Goal: Find specific page/section: Find specific page/section

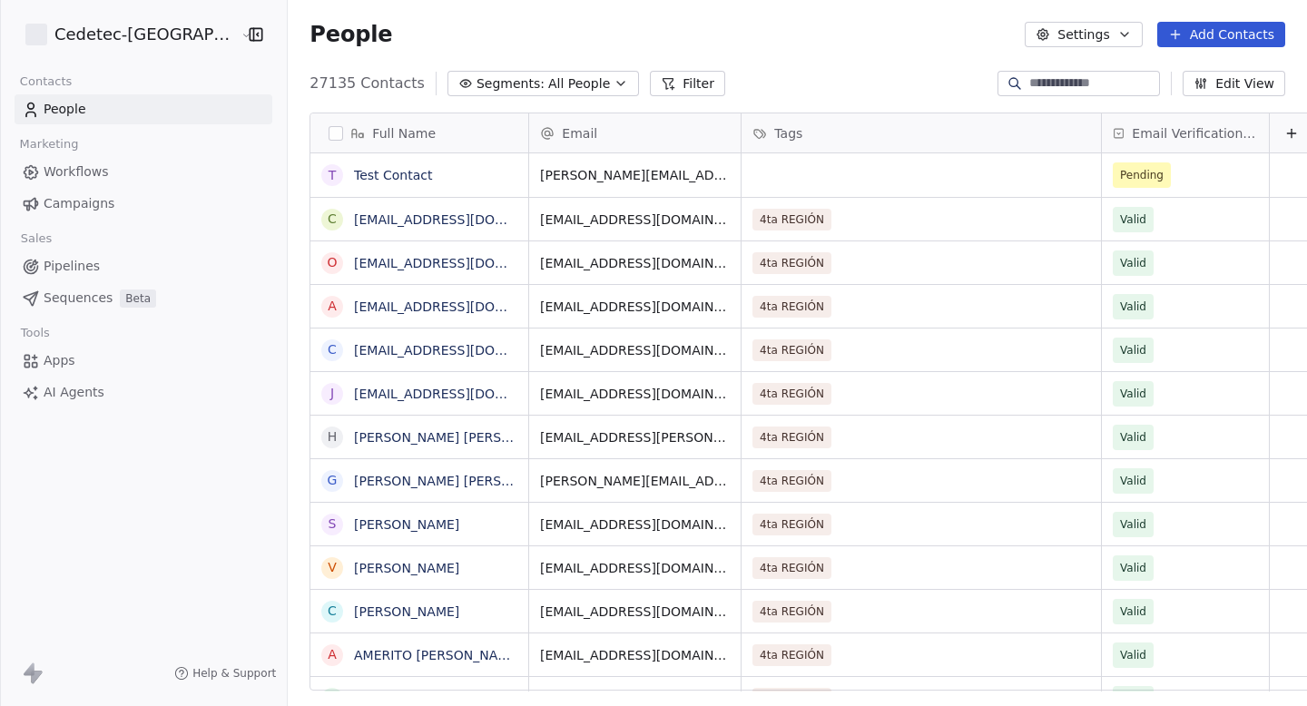
scroll to position [622, 1062]
click at [87, 190] on link "Campaigns" at bounding box center [144, 204] width 258 height 30
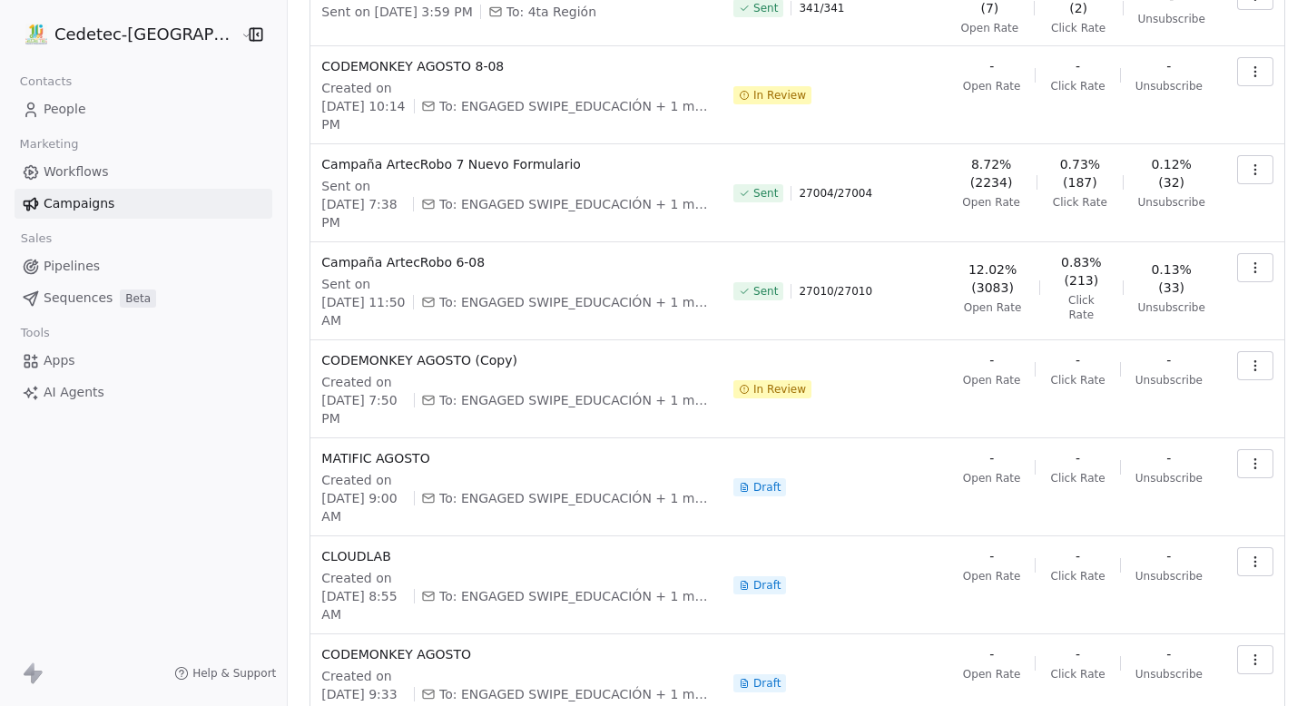
scroll to position [244, 0]
click at [769, 383] on span "In Review" at bounding box center [779, 390] width 53 height 15
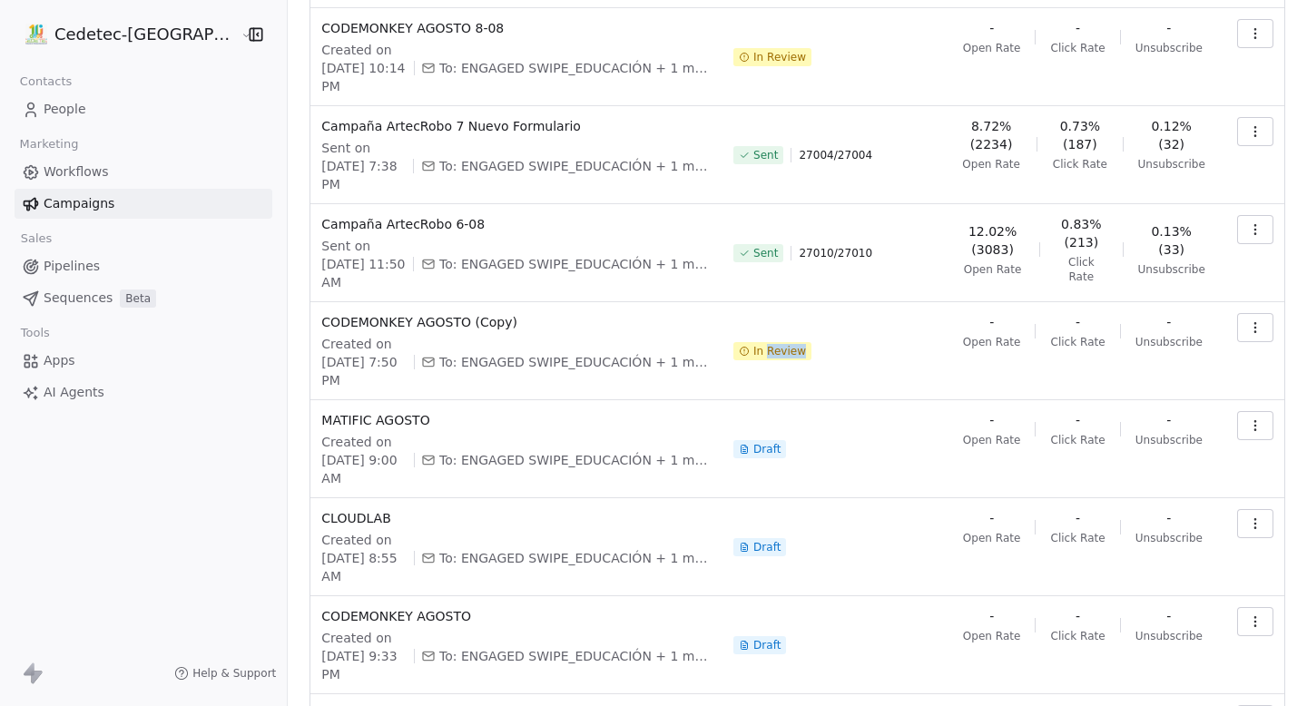
scroll to position [0, 0]
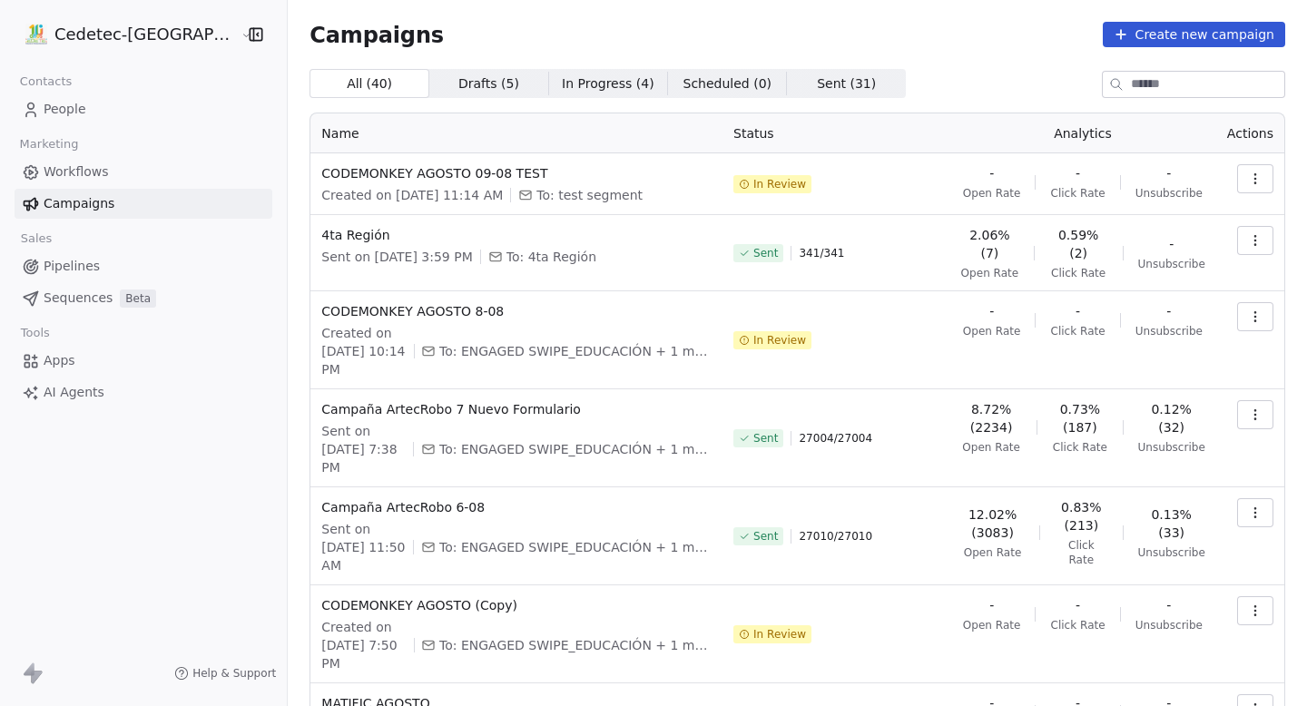
click at [648, 127] on th "Name" at bounding box center [516, 133] width 412 height 40
click at [310, 141] on th "Name" at bounding box center [516, 133] width 412 height 40
click at [375, 136] on th "Name" at bounding box center [516, 133] width 412 height 40
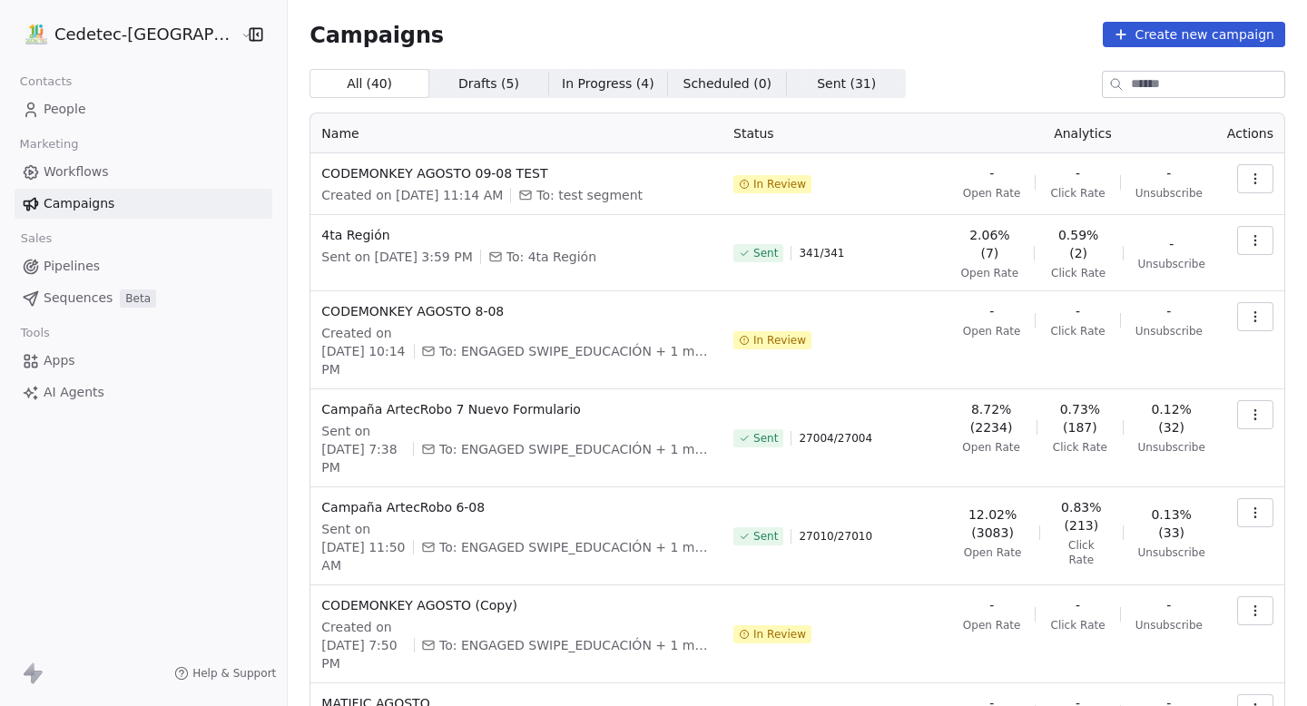
click at [128, 29] on html "Cedetec-[GEOGRAPHIC_DATA] Contacts People Marketing Workflows Campaigns Sales P…" at bounding box center [653, 353] width 1307 height 706
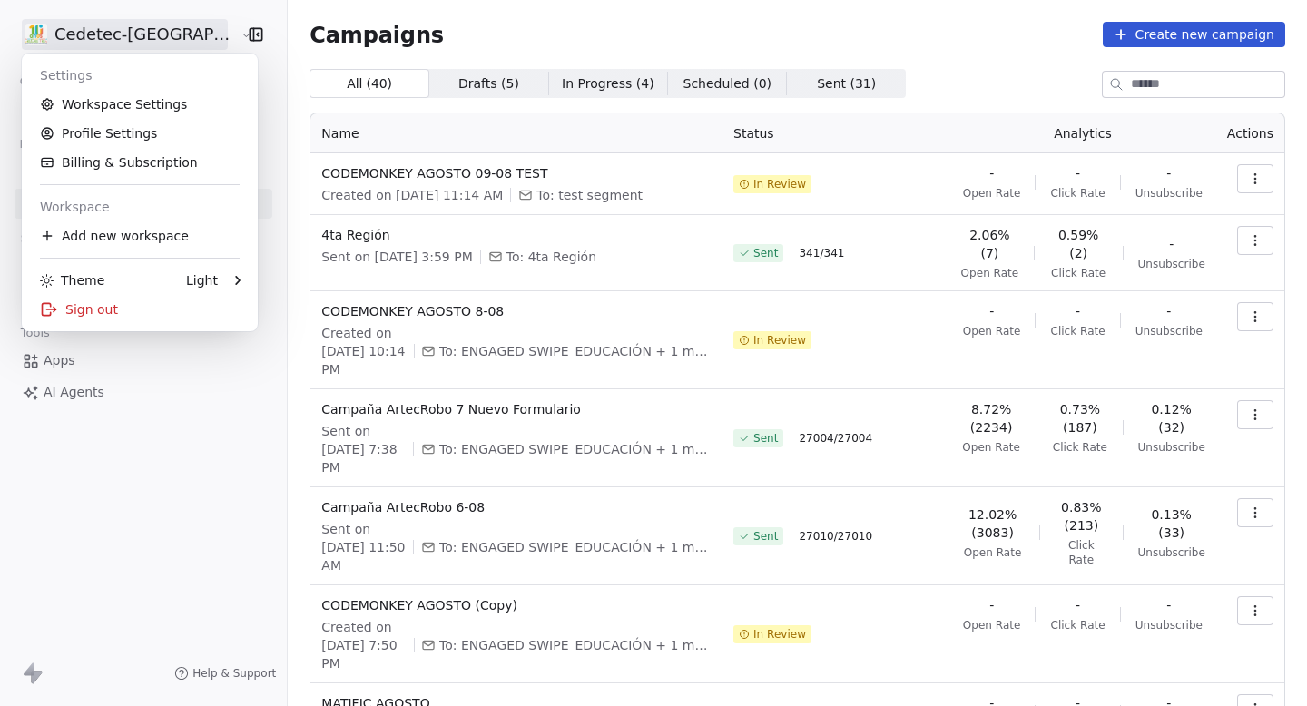
click at [464, 149] on html "Cedetec-[GEOGRAPHIC_DATA] Contacts People Marketing Workflows Campaigns Sales P…" at bounding box center [653, 353] width 1307 height 706
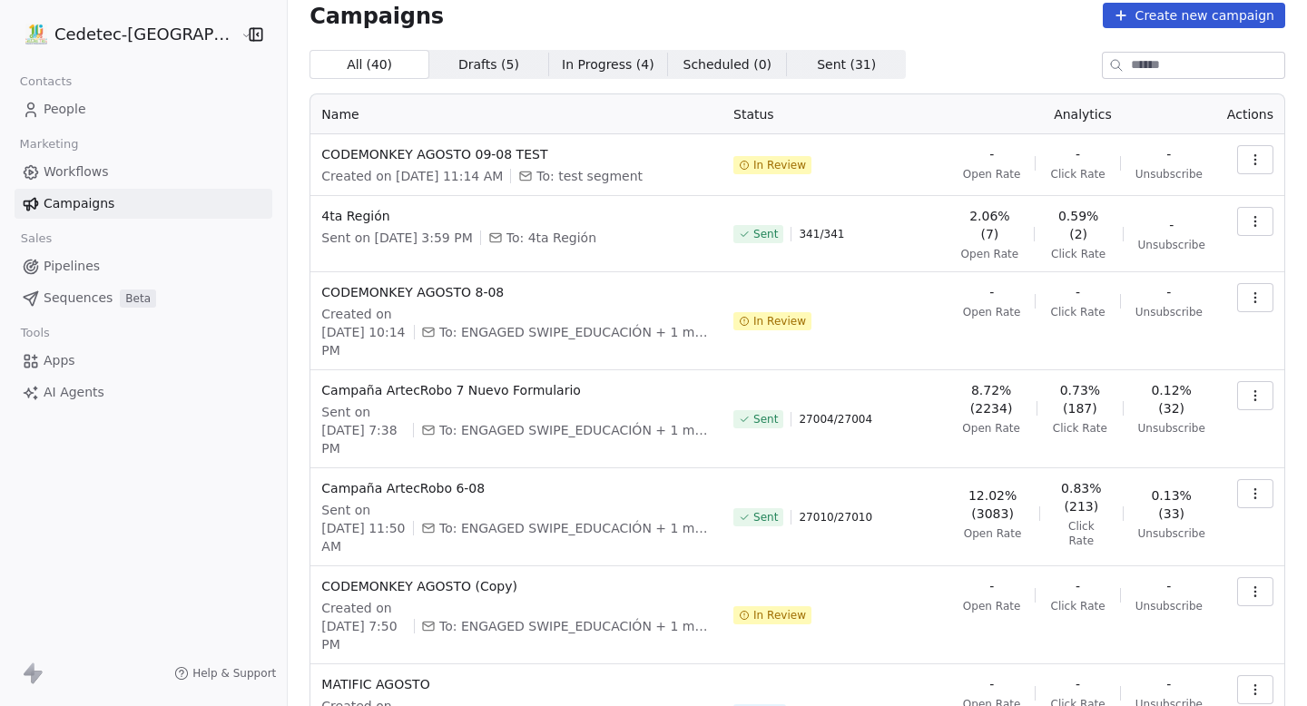
scroll to position [20, 0]
copy span "CODEMONKEY AGOSTO (Copy)"
drag, startPoint x: 489, startPoint y: 516, endPoint x: 281, endPoint y: 516, distance: 207.8
click at [321, 576] on span "CODEMONKEY AGOSTO (Copy)" at bounding box center [516, 585] width 390 height 18
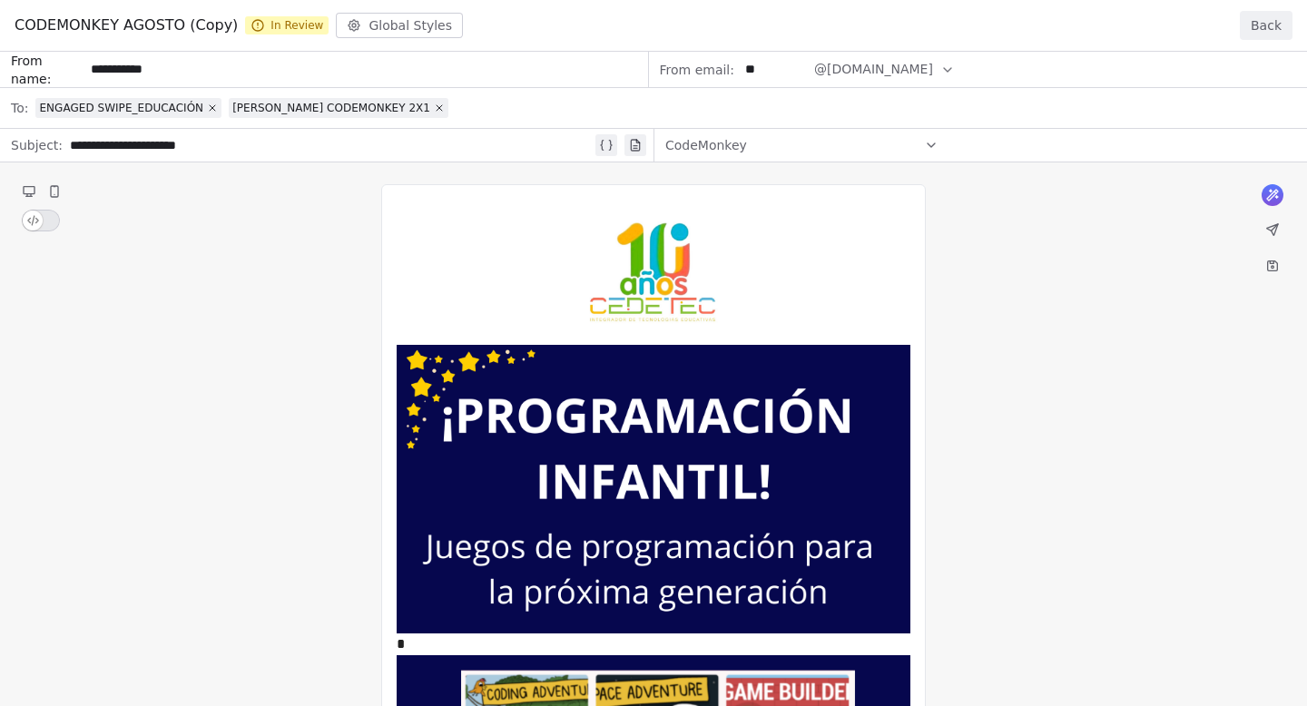
click at [1259, 23] on button "Back" at bounding box center [1265, 25] width 53 height 29
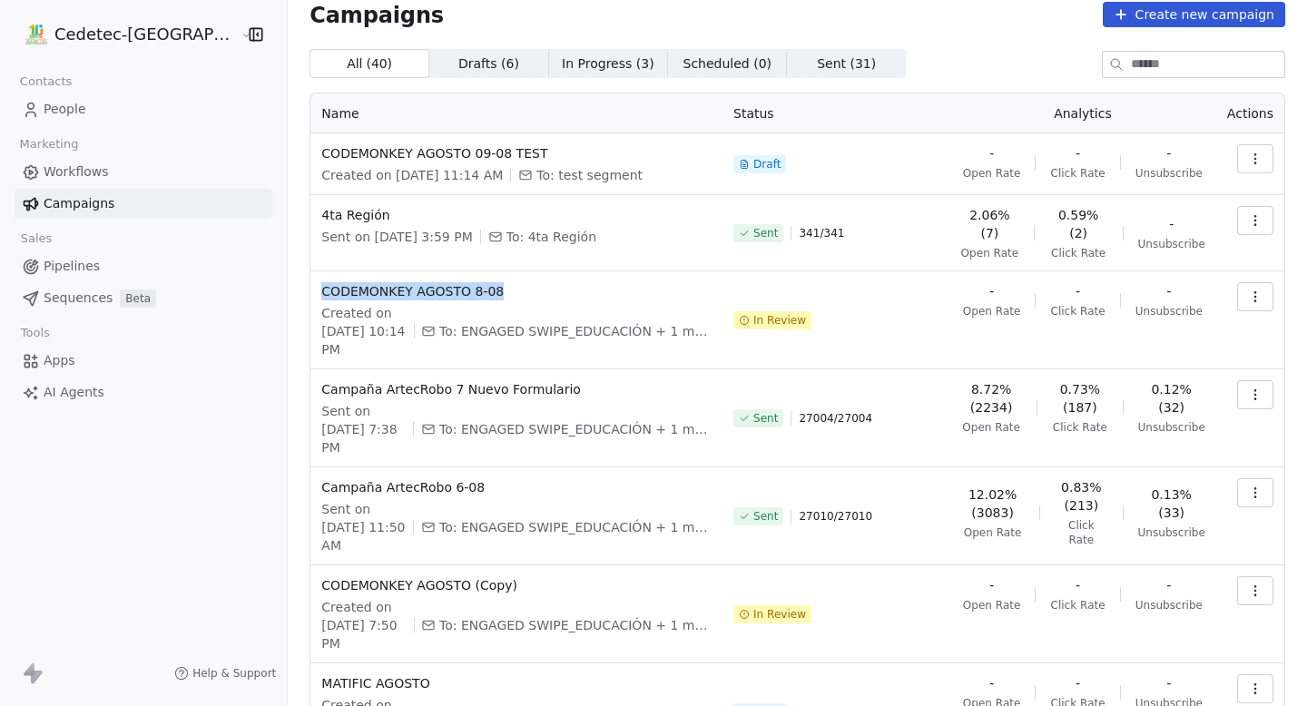
copy span "CODEMONKEY AGOSTO 8-08"
drag, startPoint x: 479, startPoint y: 269, endPoint x: 274, endPoint y: 270, distance: 205.1
click at [310, 271] on td "CODEMONKEY AGOSTO 8-08 Created on [DATE] 10:14 PM To: ENGAGED SWIPE_EDUCACIÓN +…" at bounding box center [516, 320] width 412 height 98
drag, startPoint x: 498, startPoint y: 519, endPoint x: 272, endPoint y: 508, distance: 226.2
click at [310, 565] on td "CODEMONKEY AGOSTO (Copy) Created on [DATE] 7:50 PM To: ENGAGED SWIPE_EDUCACIÓN …" at bounding box center [516, 614] width 412 height 98
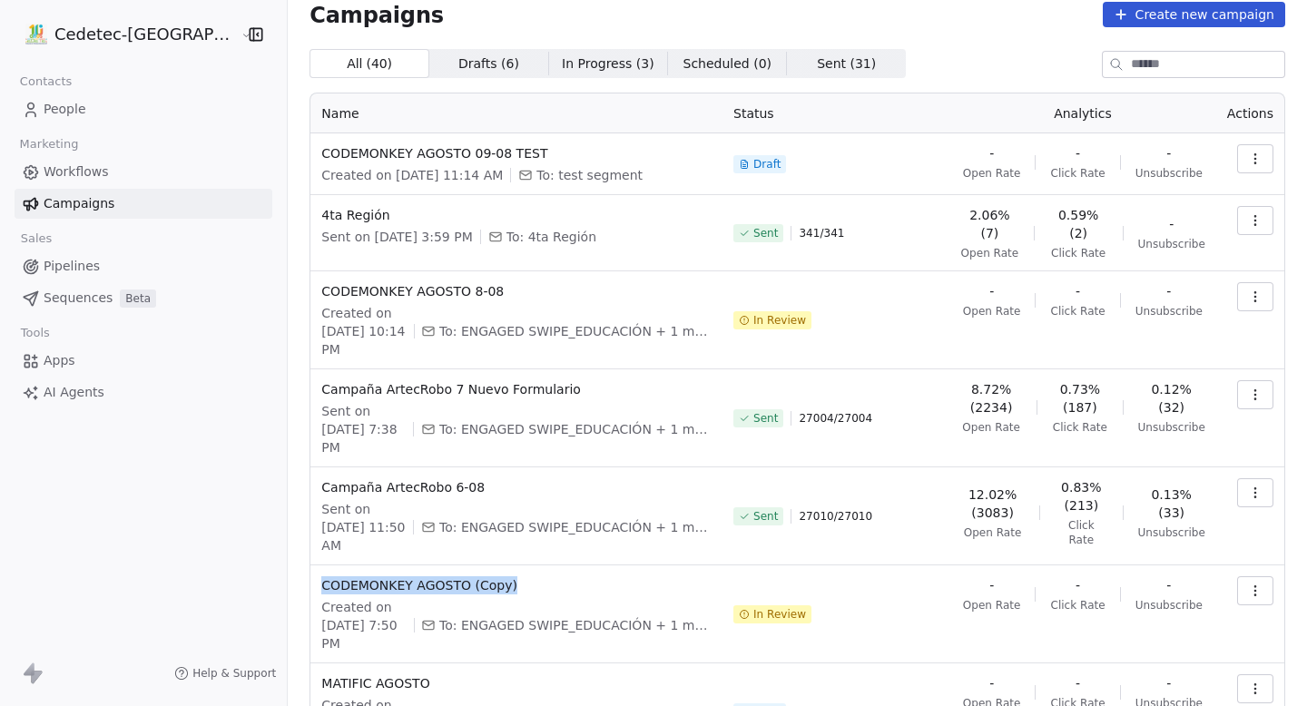
copy span "CODEMONKEY AGOSTO (Copy)"
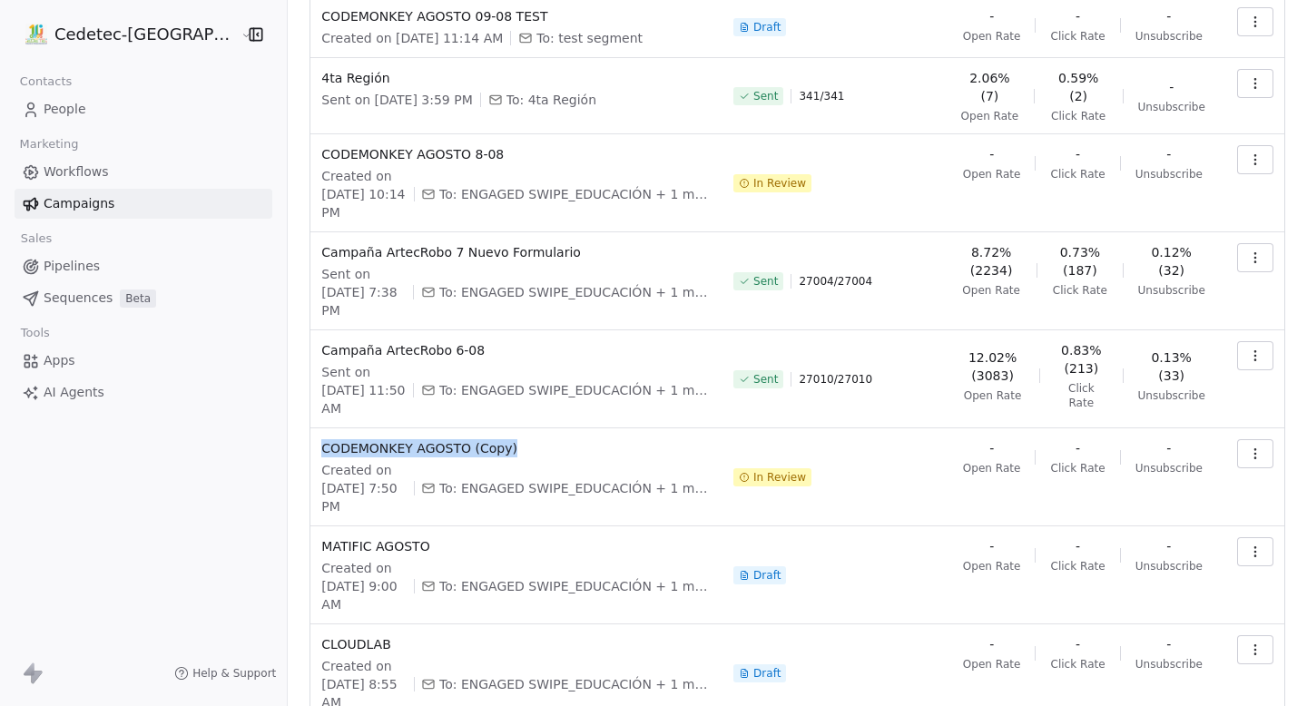
scroll to position [0, 0]
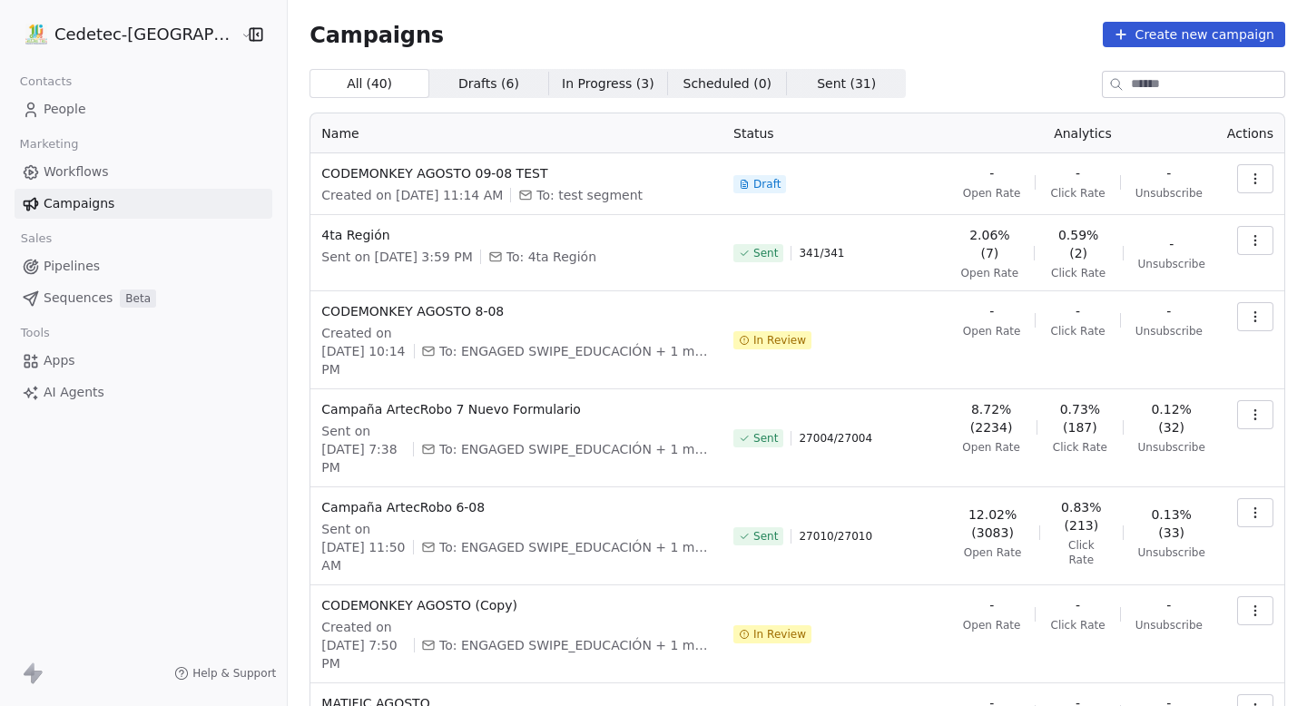
click at [288, 356] on div "Campaigns Create new campaign All ( 40 ) All ( 40 ) Drafts ( 6 ) Drafts ( 6 ) I…" at bounding box center [797, 565] width 1019 height 1131
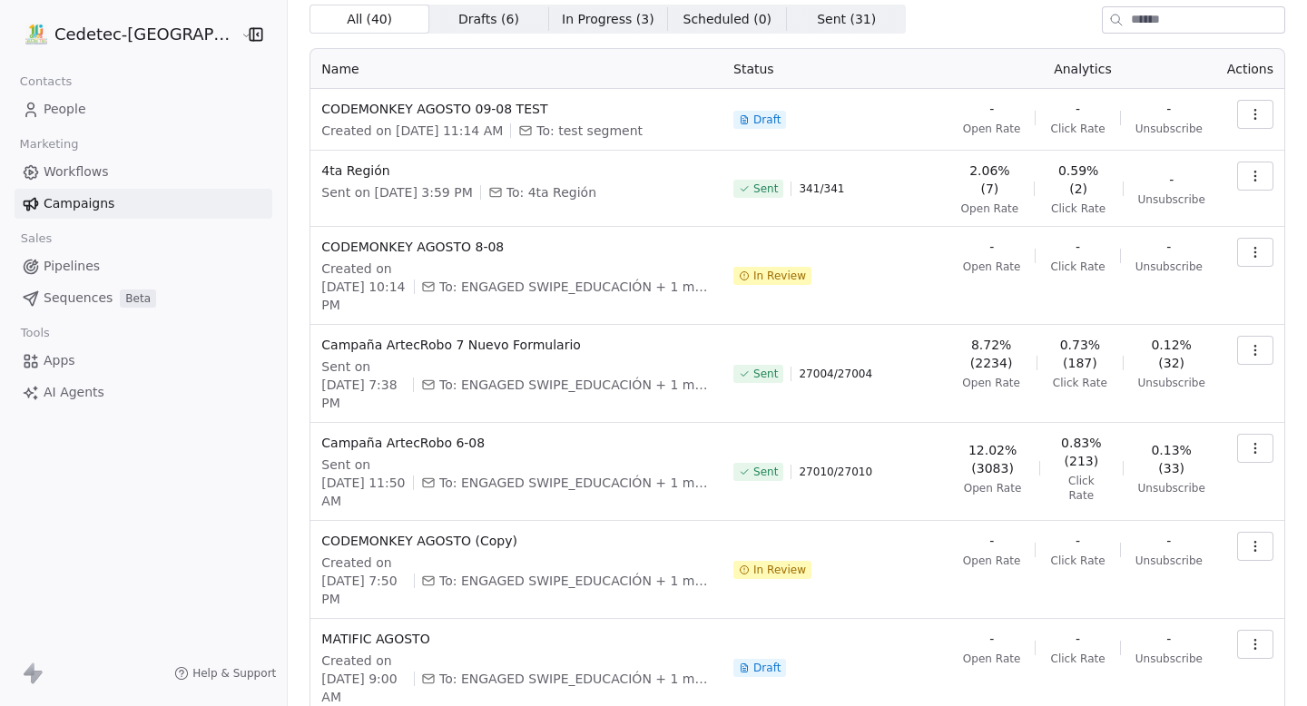
scroll to position [54, 0]
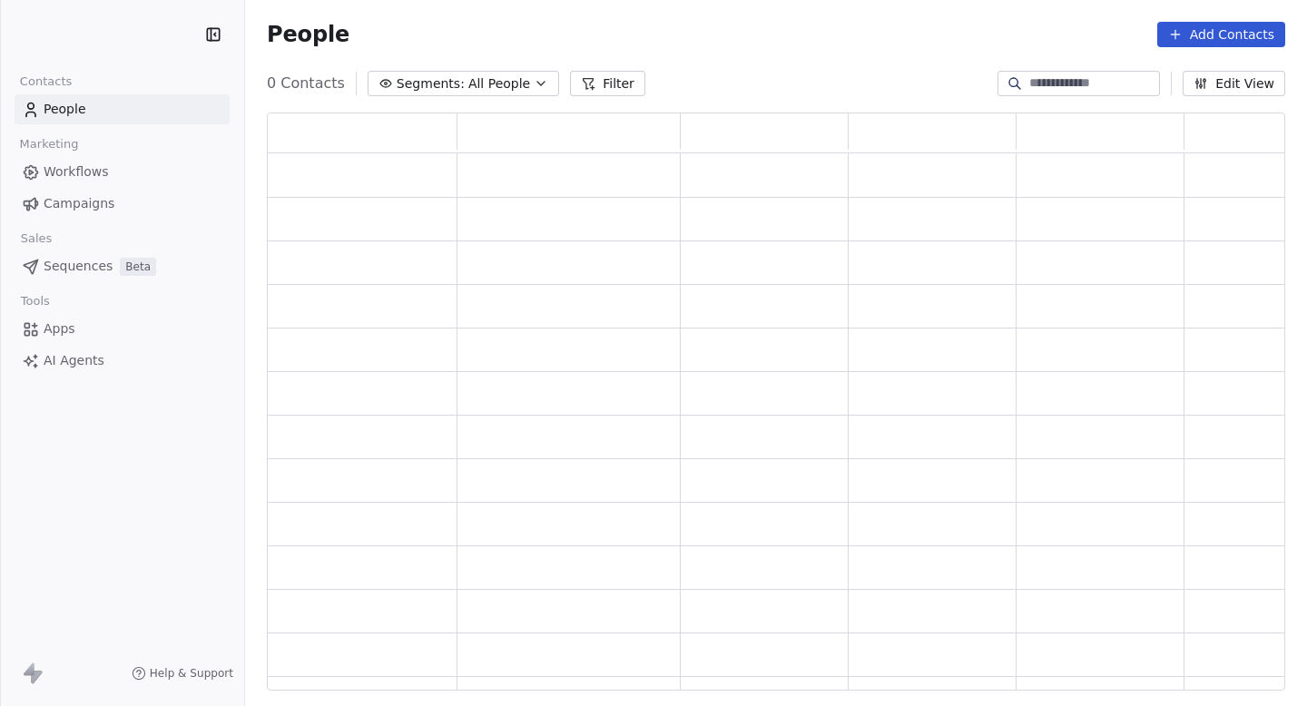
scroll to position [578, 1018]
